Goal: Information Seeking & Learning: Learn about a topic

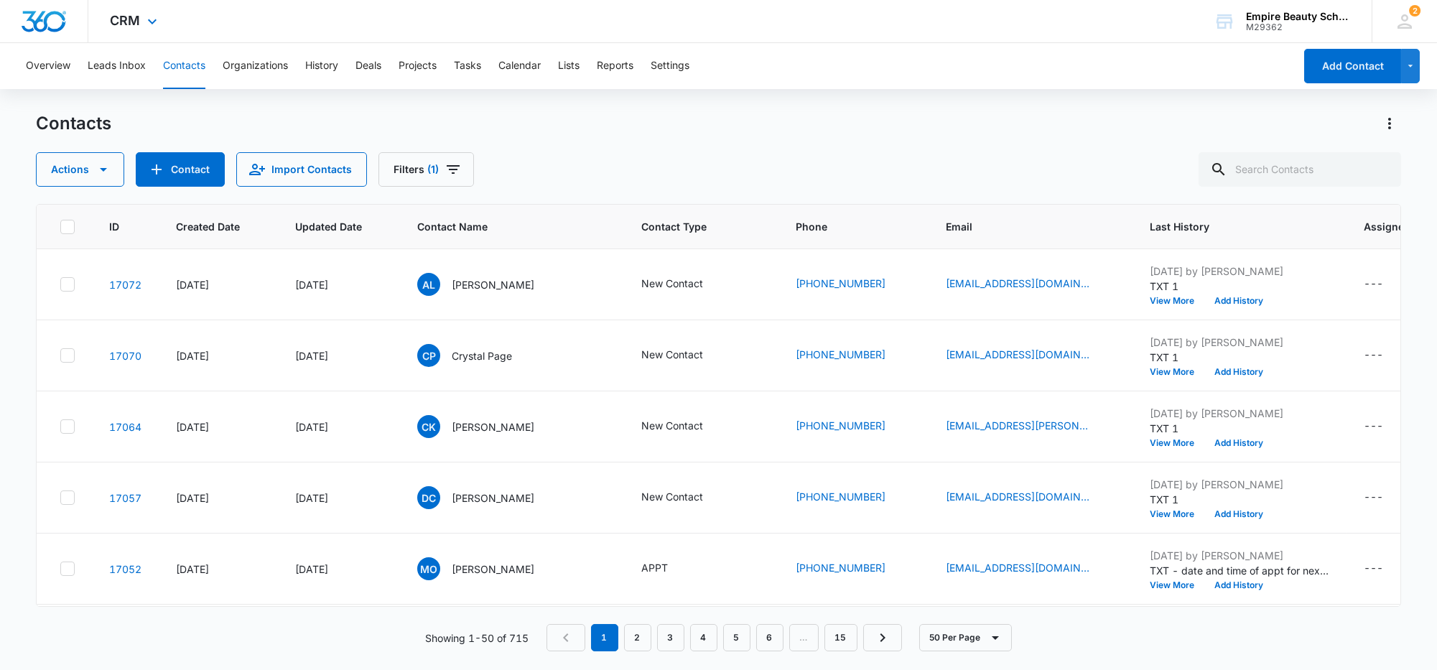
scroll to position [987, 0]
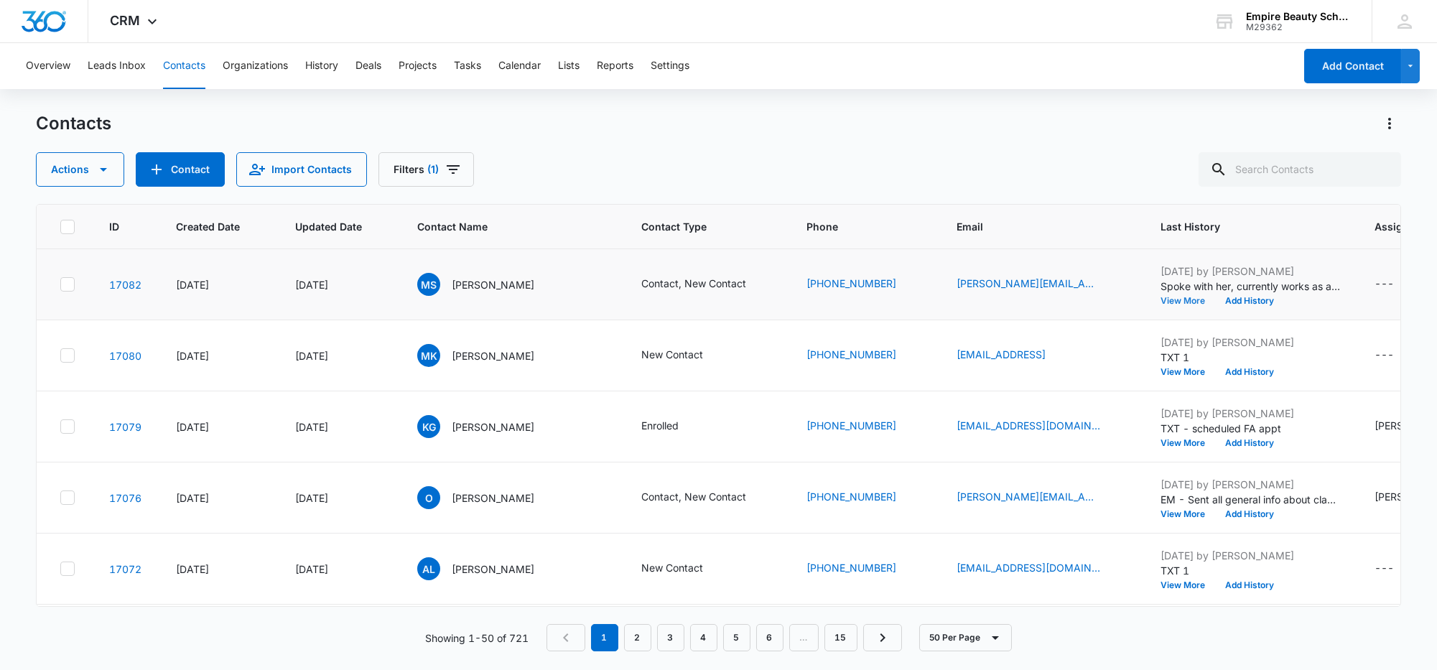
click at [1161, 301] on button "View More" at bounding box center [1188, 301] width 55 height 9
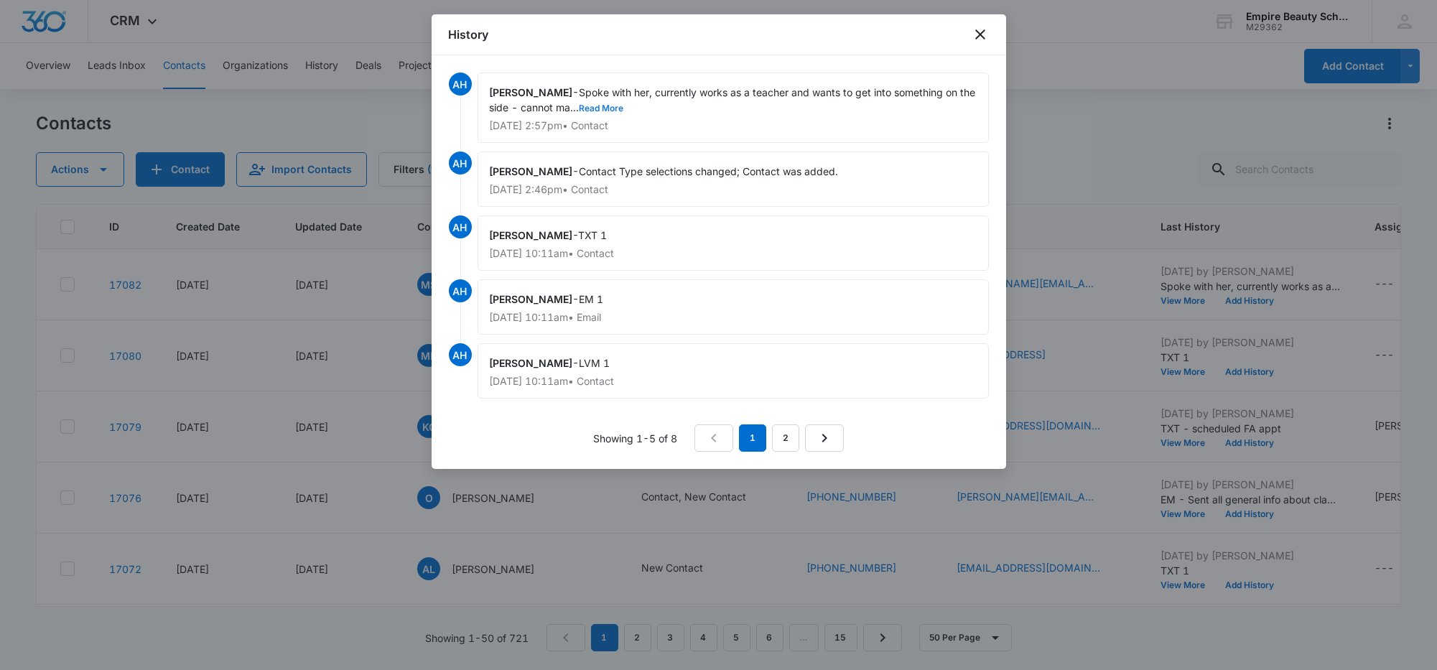
click at [580, 108] on button "Read More" at bounding box center [602, 108] width 45 height 9
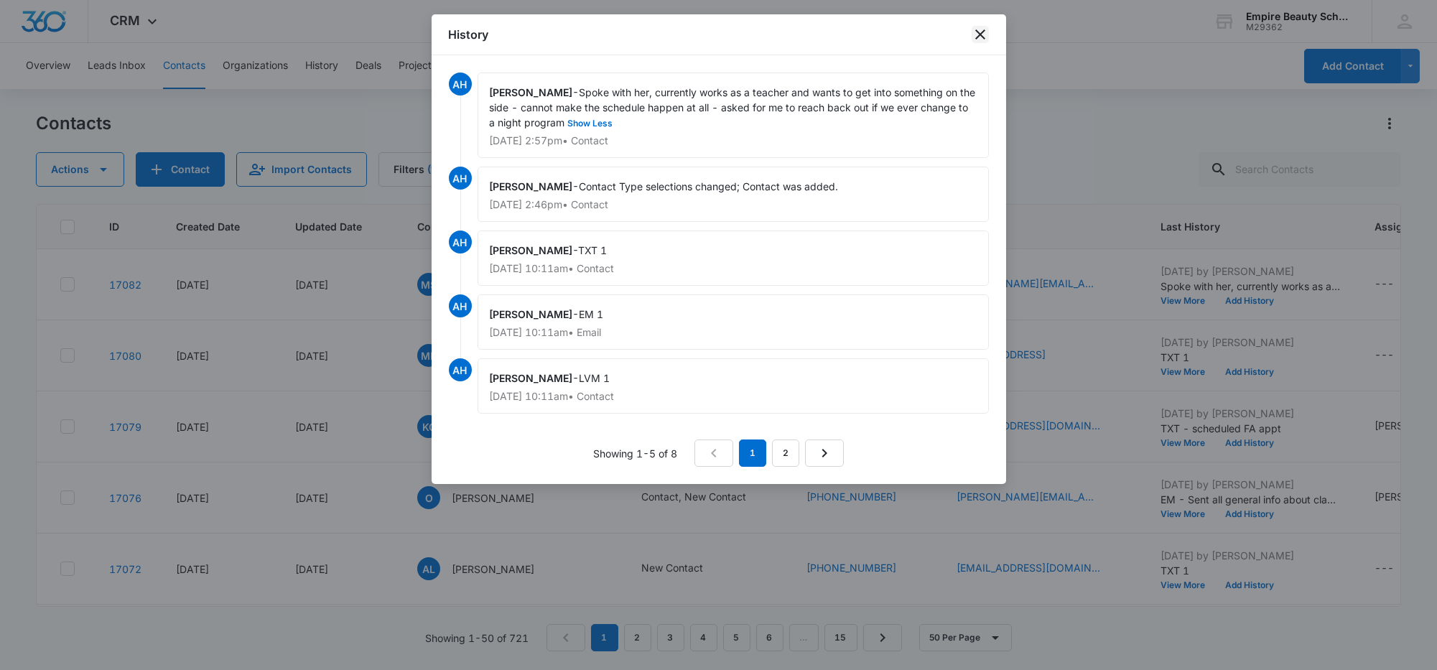
click at [985, 32] on icon "close" at bounding box center [980, 34] width 17 height 17
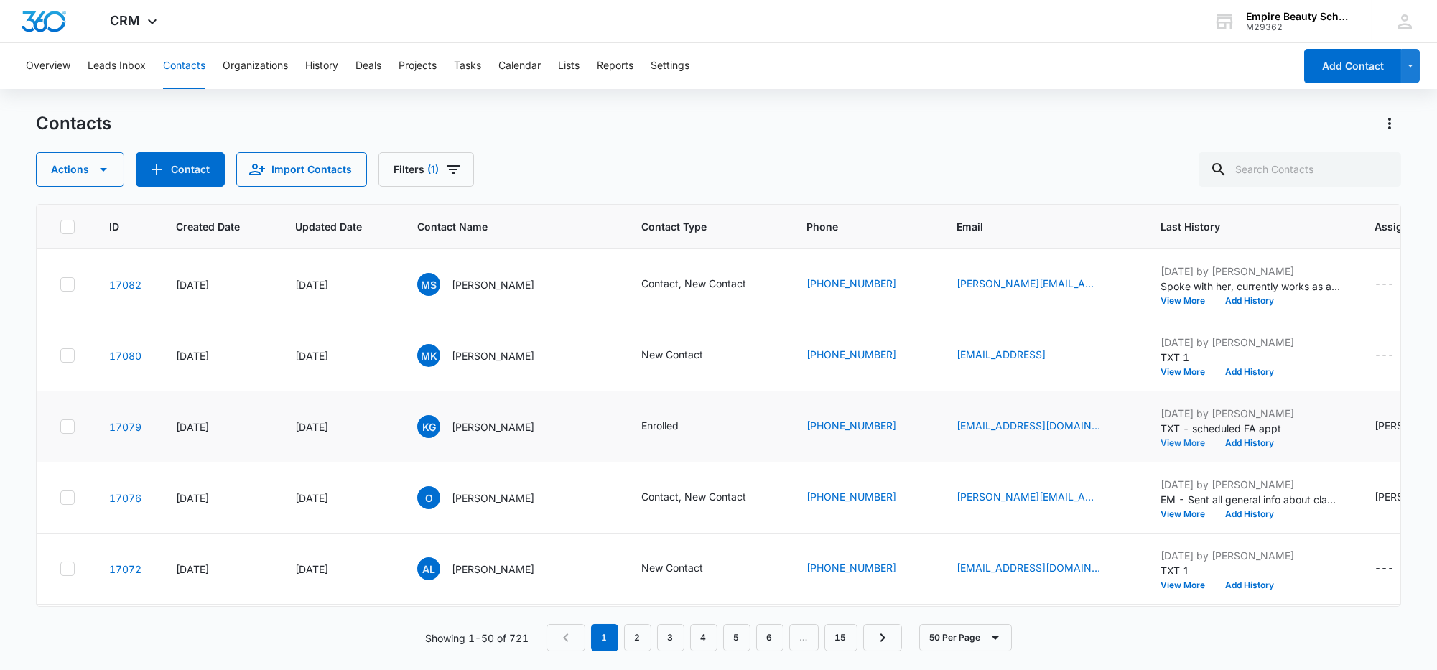
click at [1161, 443] on button "View More" at bounding box center [1188, 443] width 55 height 9
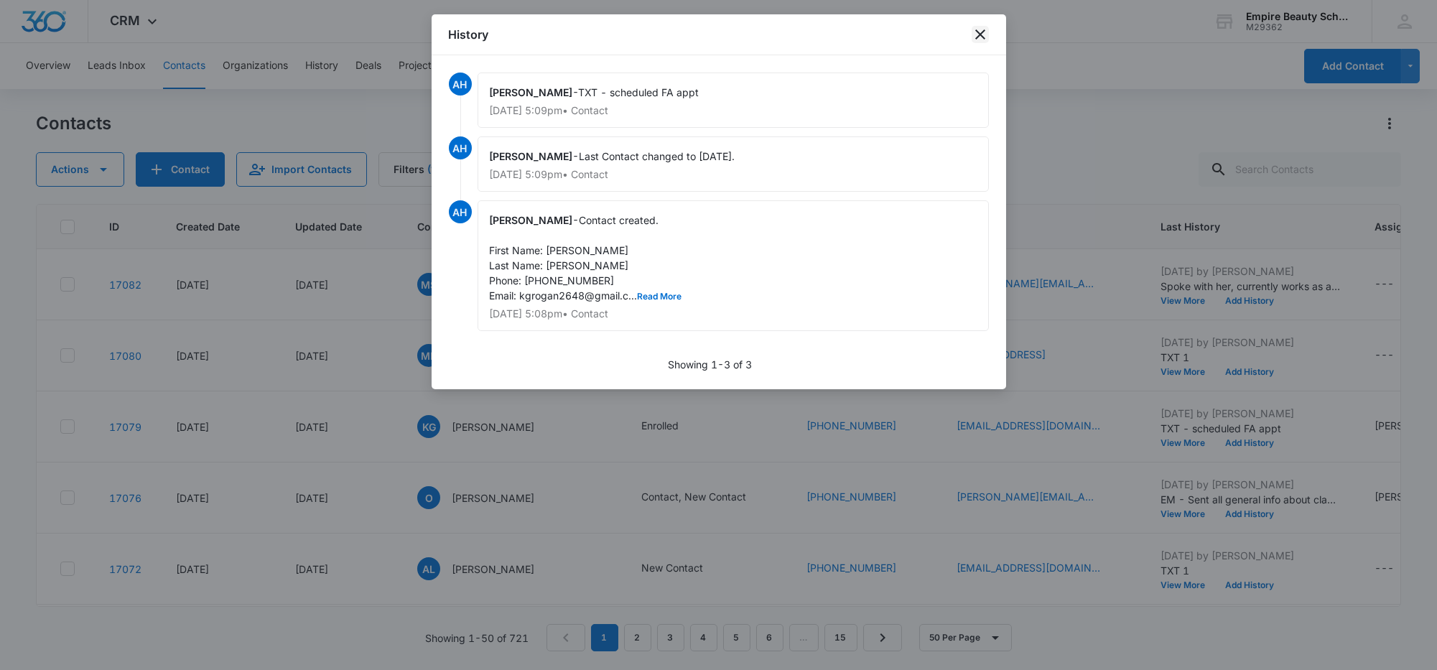
click at [978, 35] on icon "close" at bounding box center [980, 34] width 10 height 10
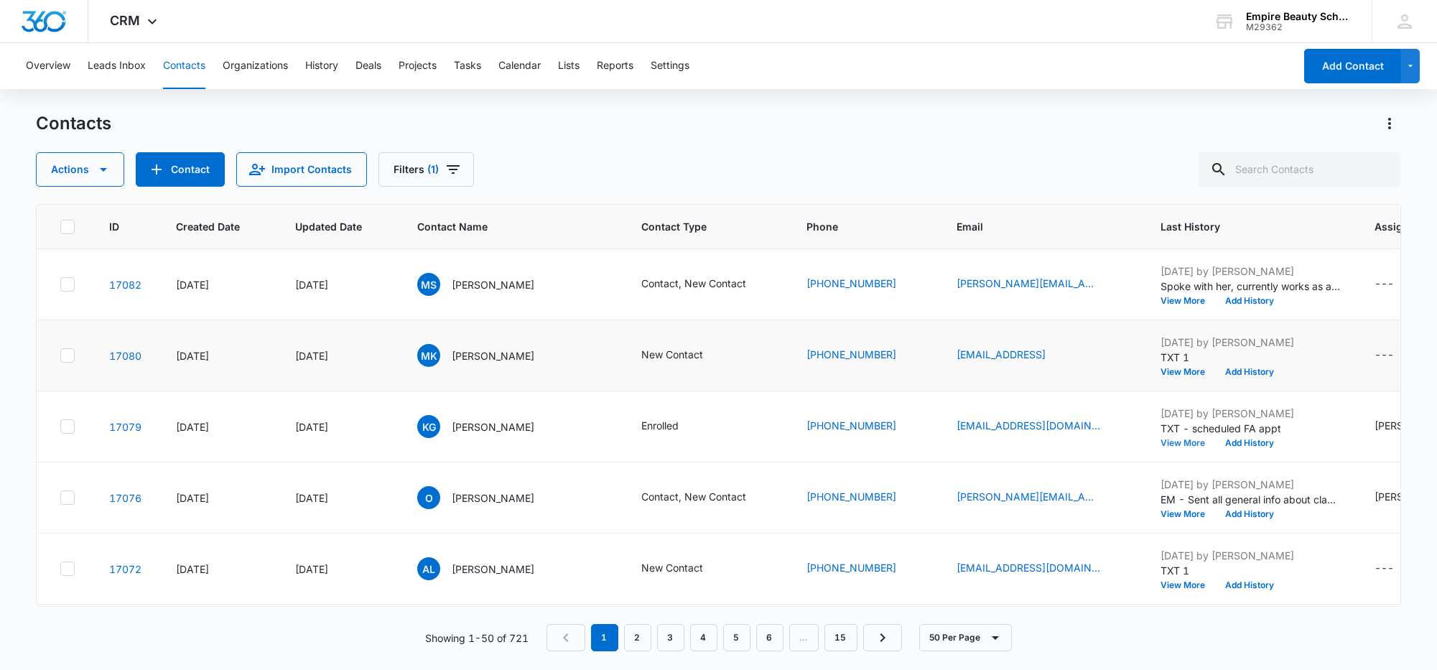
scroll to position [89, 0]
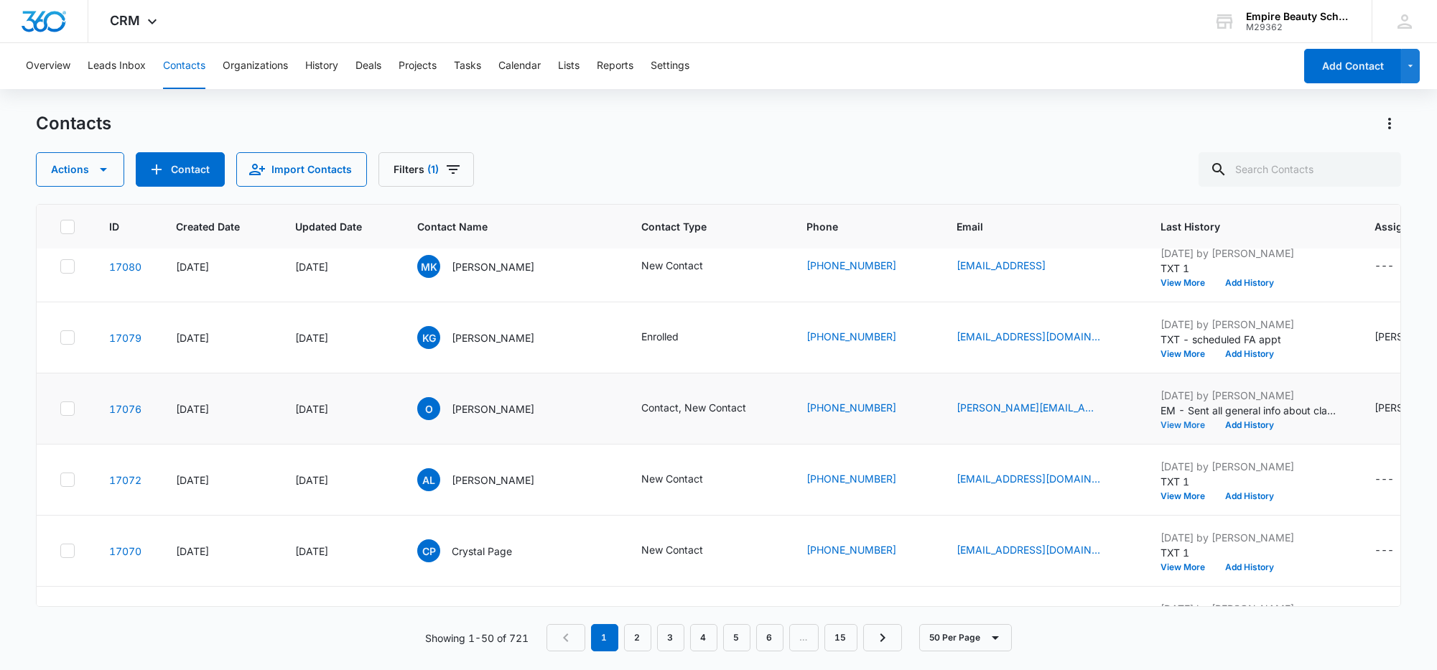
click at [1161, 424] on button "View More" at bounding box center [1188, 425] width 55 height 9
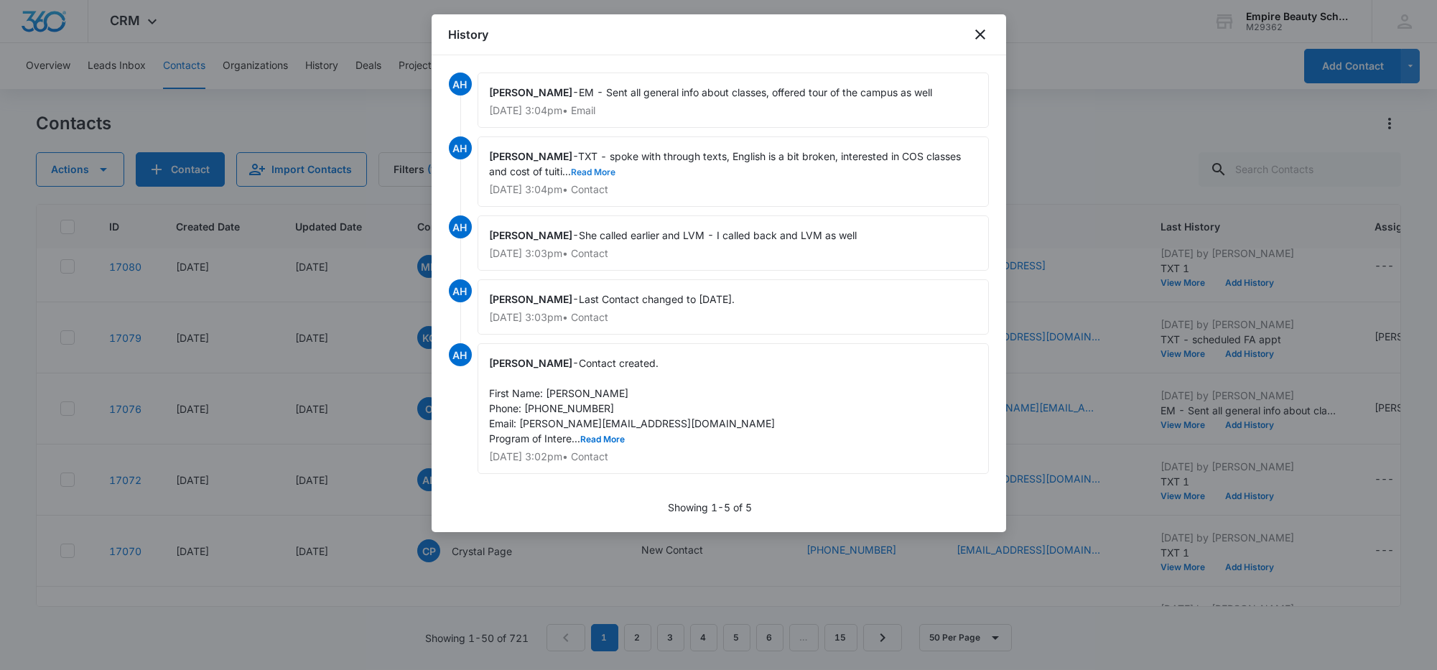
click at [572, 169] on button "Read More" at bounding box center [594, 172] width 45 height 9
click at [980, 32] on icon "close" at bounding box center [980, 34] width 17 height 17
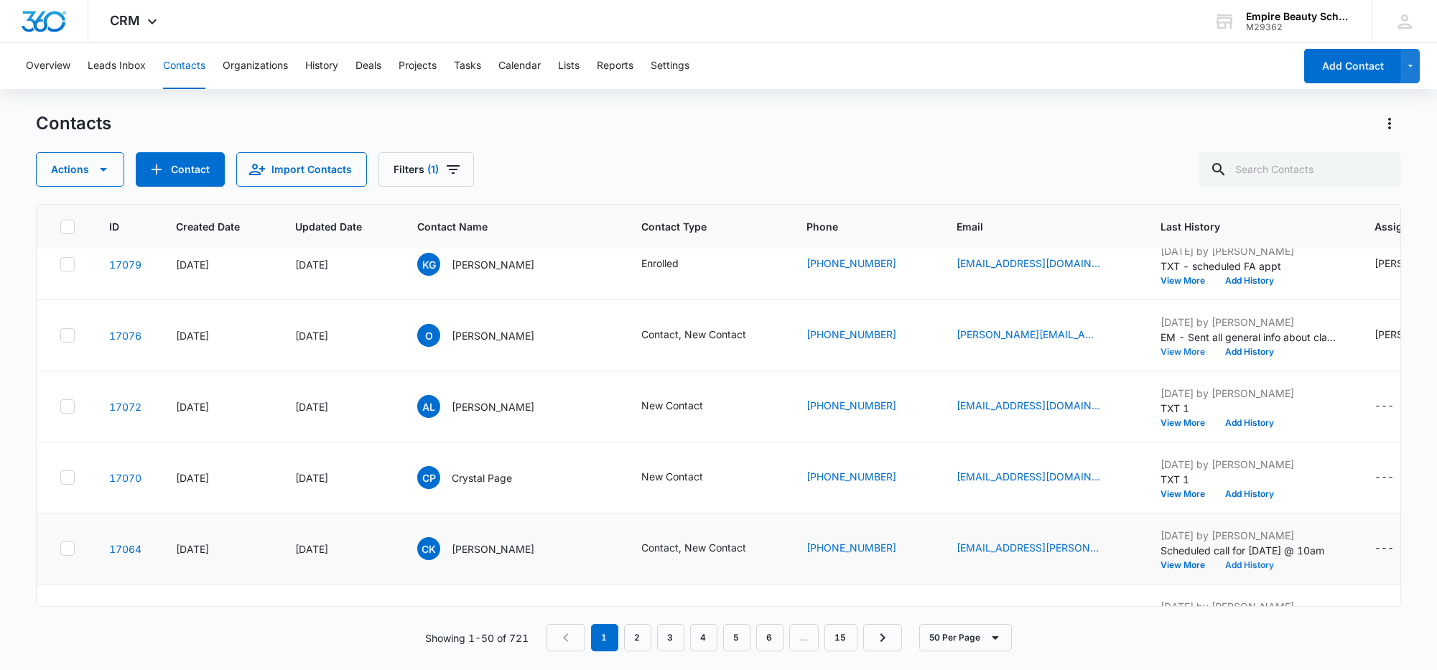
scroll to position [269, 0]
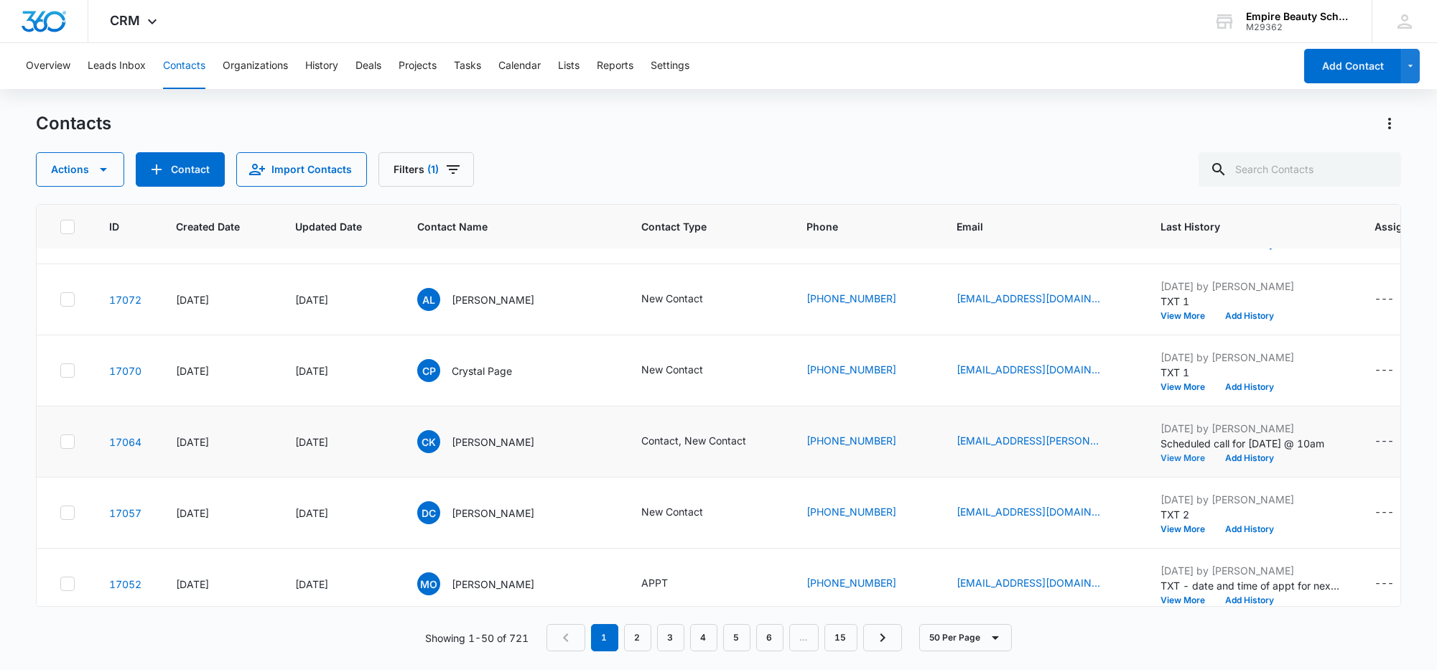
click at [1171, 456] on button "View More" at bounding box center [1188, 458] width 55 height 9
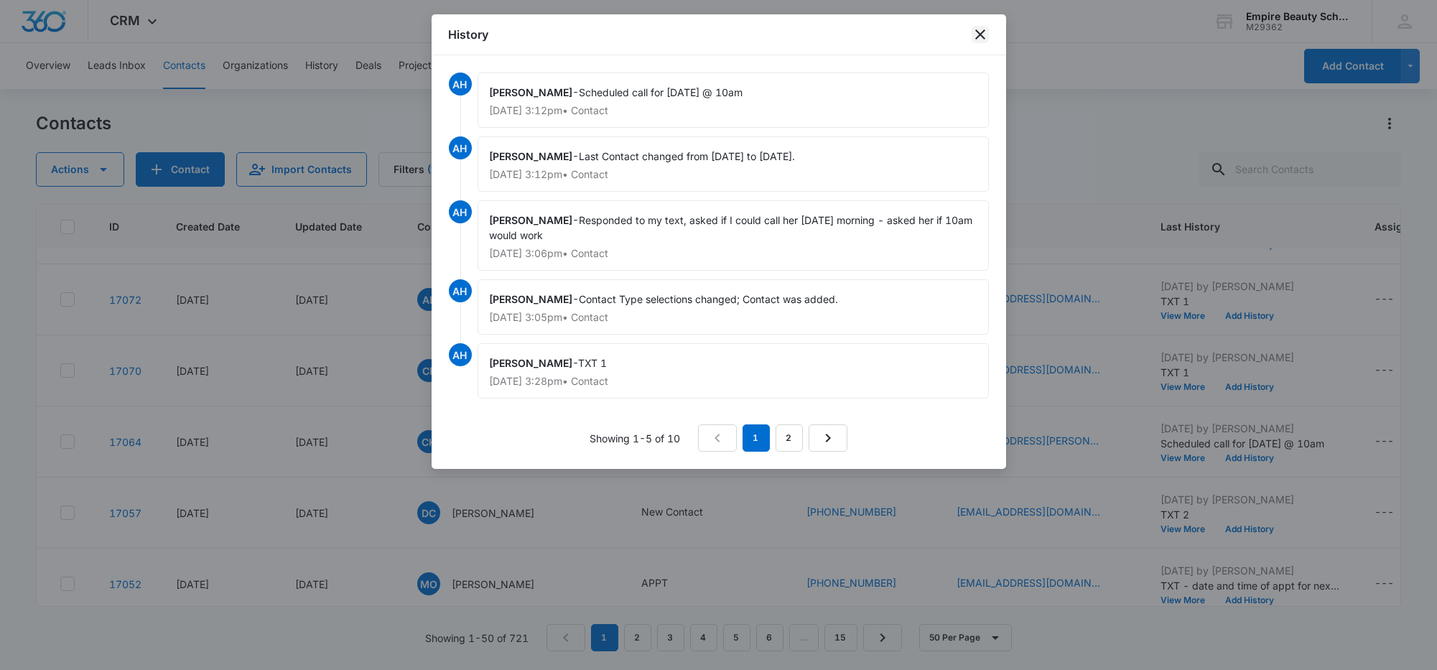
click at [974, 35] on icon "close" at bounding box center [980, 34] width 17 height 17
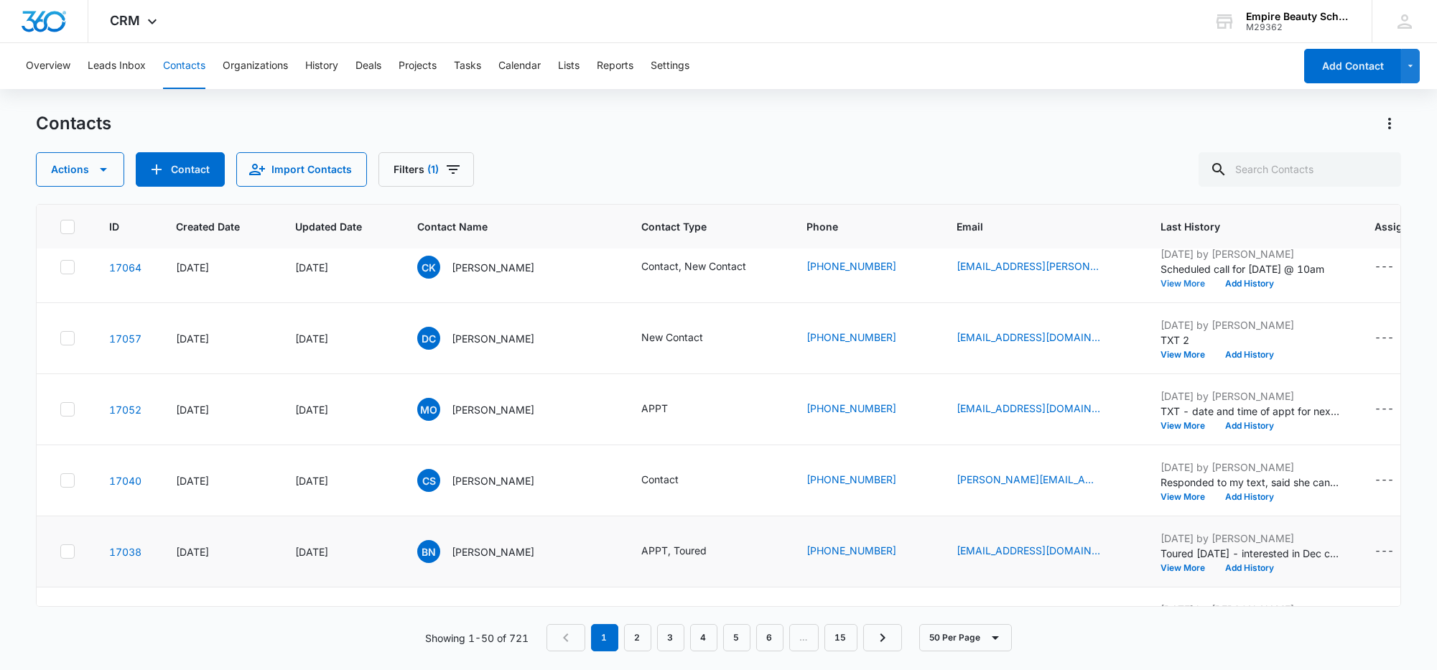
scroll to position [449, 0]
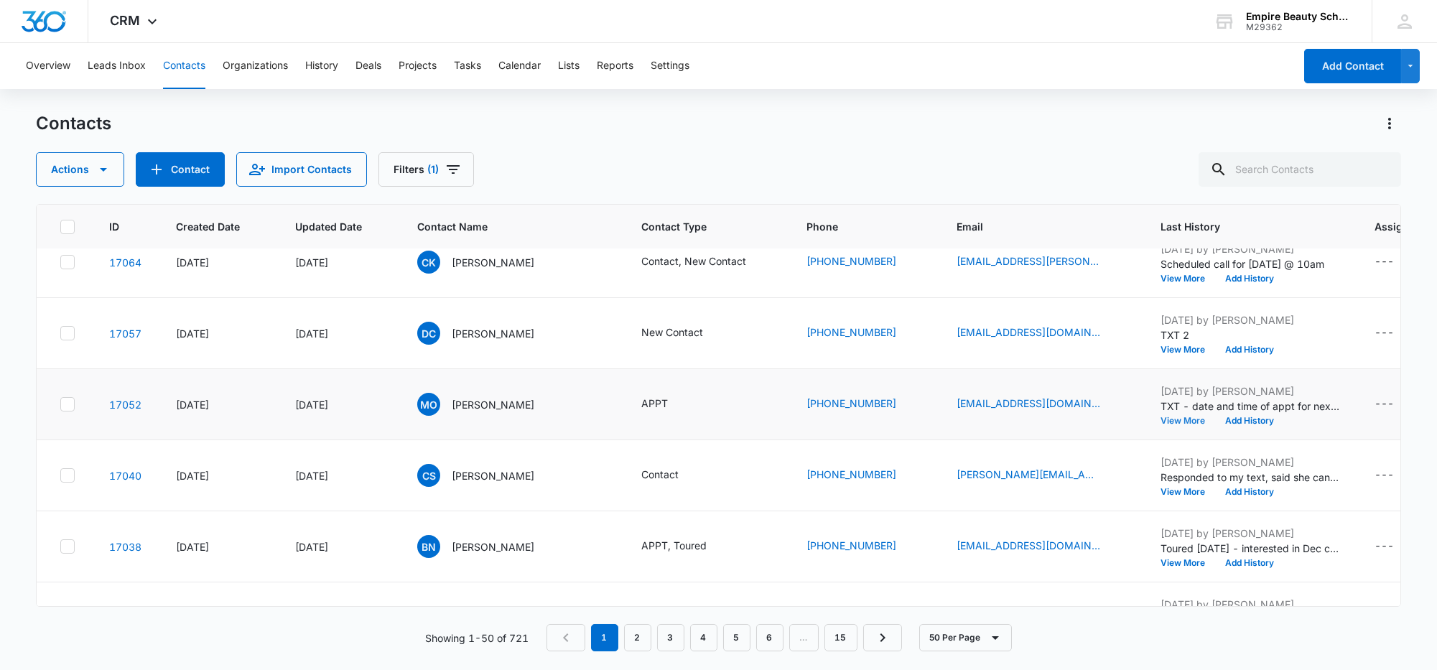
click at [1161, 419] on button "View More" at bounding box center [1188, 421] width 55 height 9
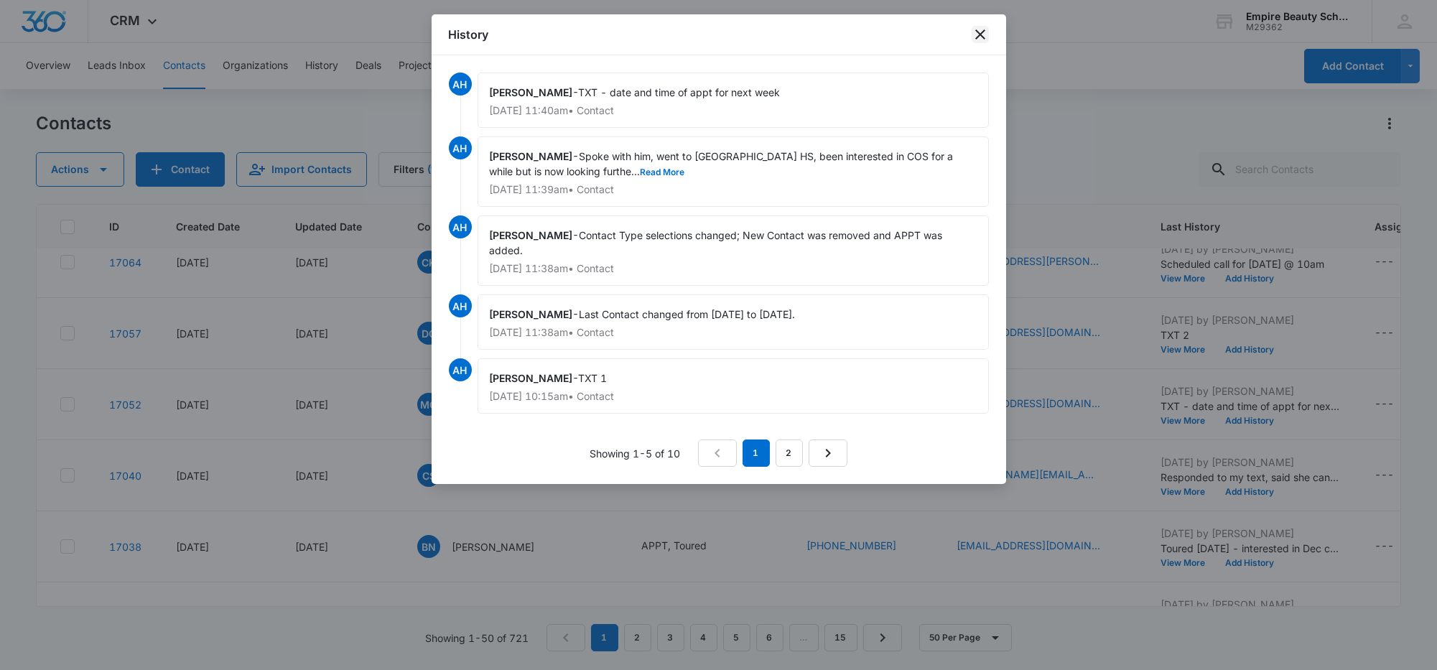
click at [985, 37] on icon "close" at bounding box center [980, 34] width 17 height 17
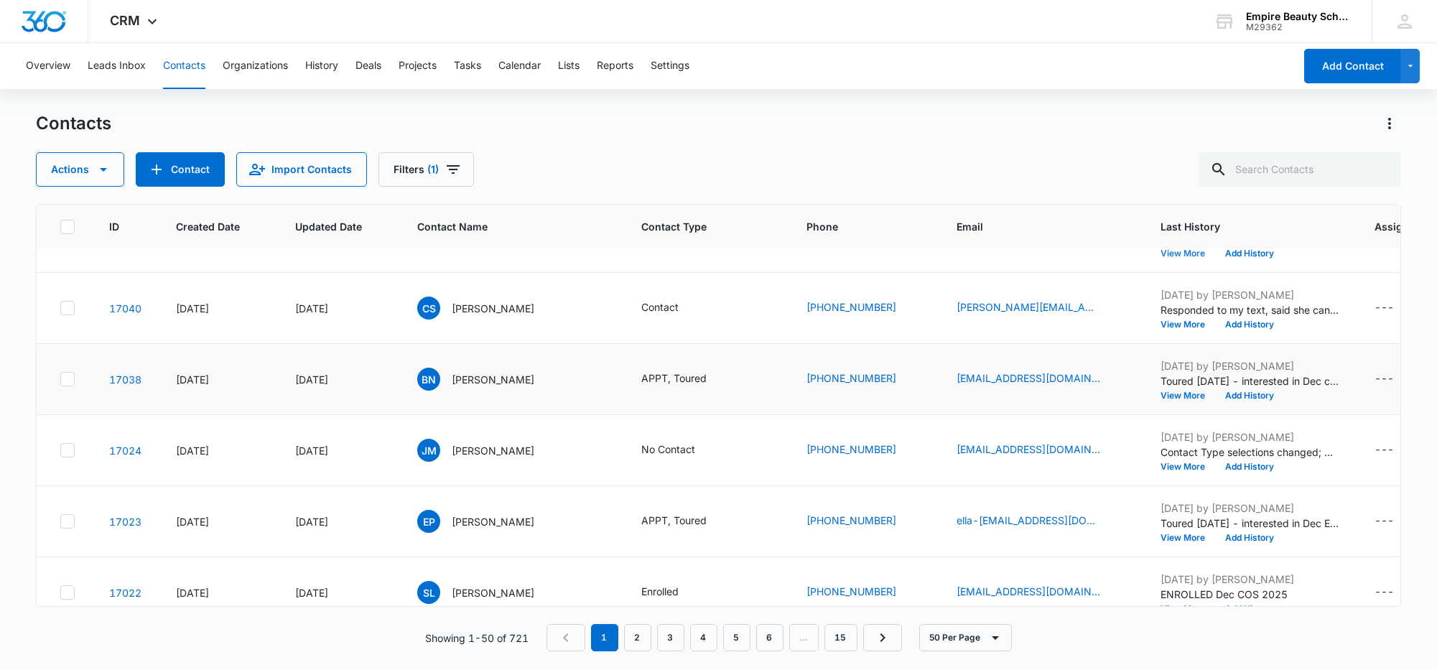
scroll to position [628, 0]
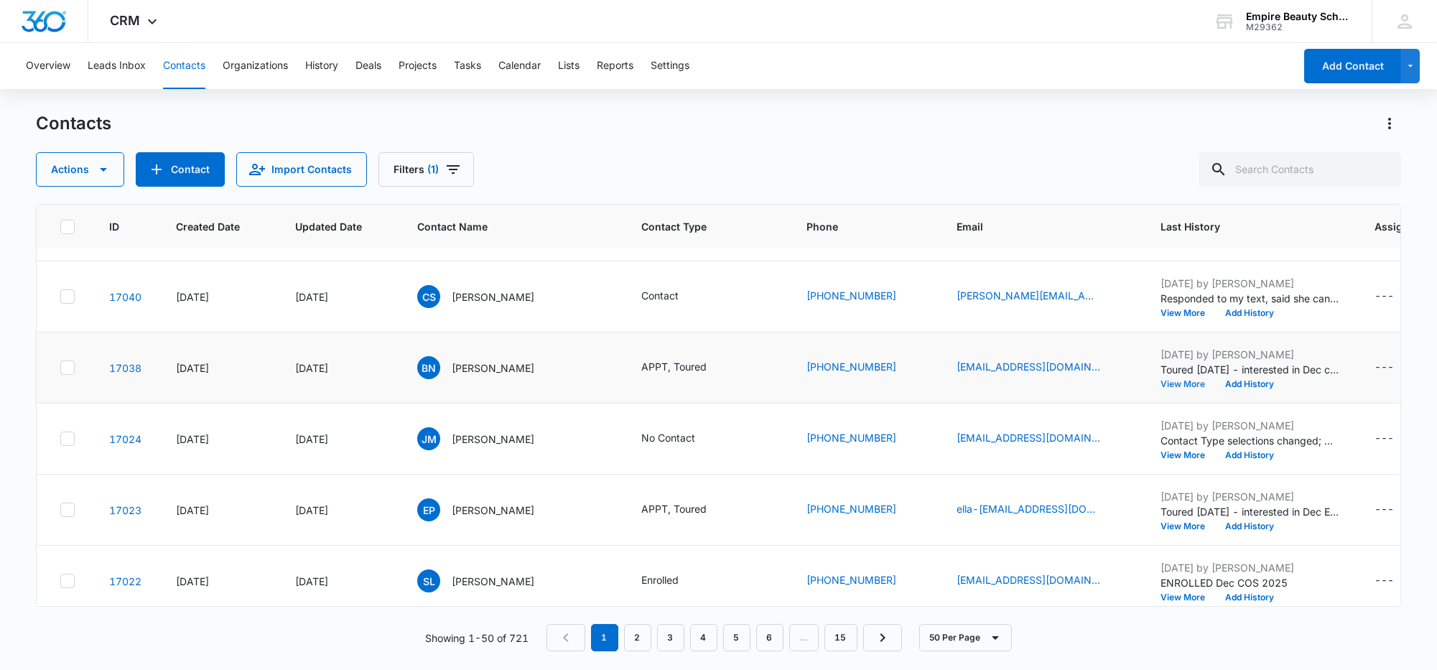
click at [1161, 382] on button "View More" at bounding box center [1188, 384] width 55 height 9
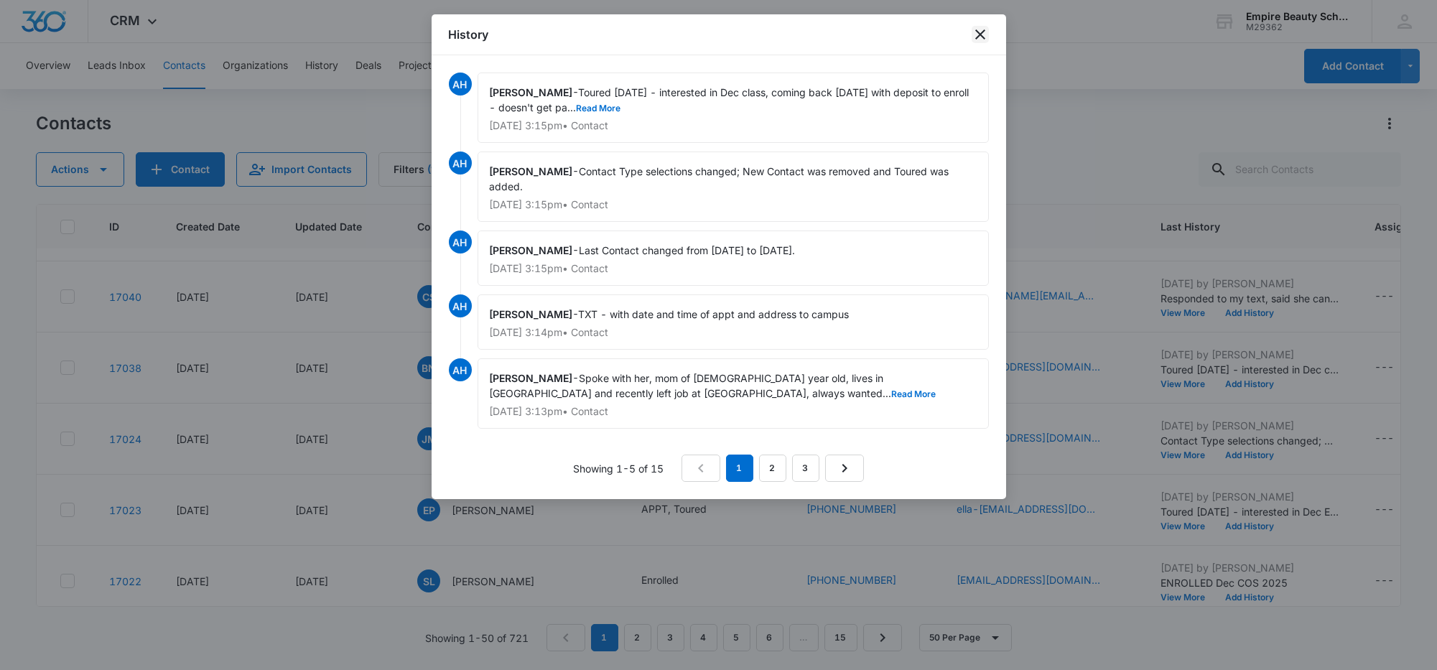
click at [977, 31] on icon "close" at bounding box center [980, 34] width 10 height 10
